Goal: Register for event/course

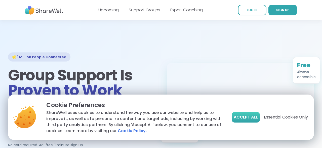
click at [249, 119] on span "Accept All" at bounding box center [246, 117] width 24 height 6
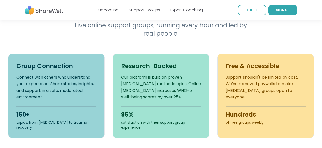
scroll to position [169, 0]
click at [187, 13] on div "Upcoming Support Groups Expert Coaching" at bounding box center [150, 10] width 105 height 14
click at [187, 11] on link "Expert Coaching" at bounding box center [186, 10] width 32 height 6
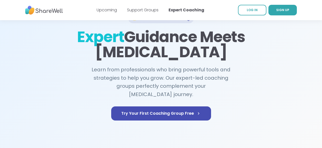
scroll to position [41, 0]
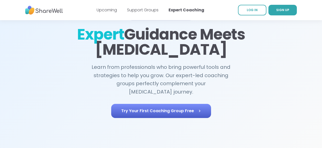
click at [202, 104] on link "Try Your First Coaching Group Free" at bounding box center [161, 111] width 100 height 14
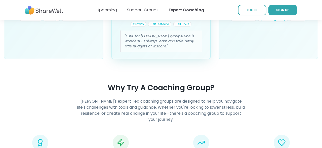
scroll to position [454, 0]
